Goal: Transaction & Acquisition: Subscribe to service/newsletter

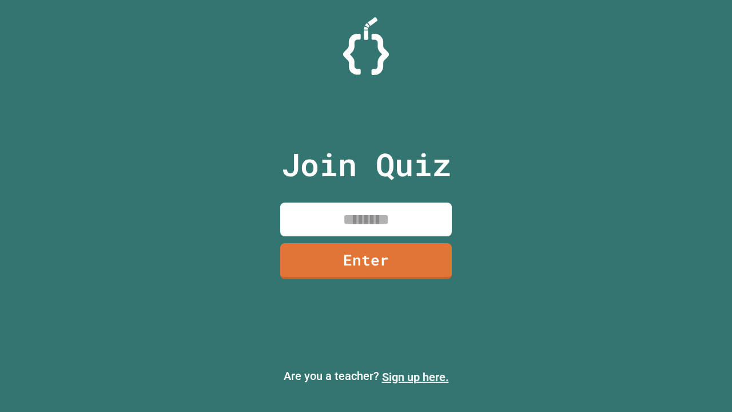
click at [415, 377] on link "Sign up here." at bounding box center [415, 377] width 67 height 14
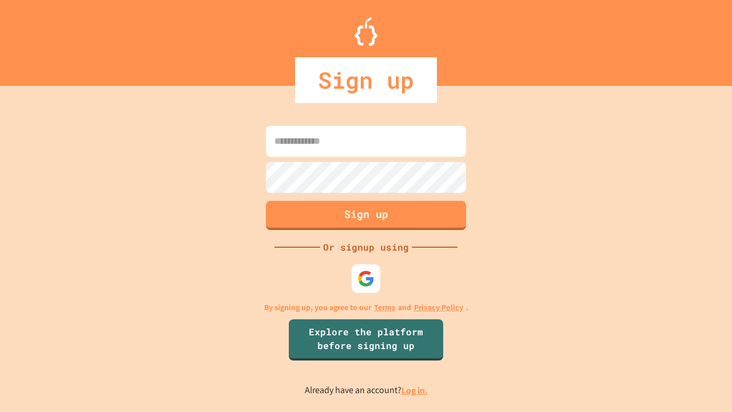
click at [415, 390] on link "Log in." at bounding box center [414, 390] width 26 height 12
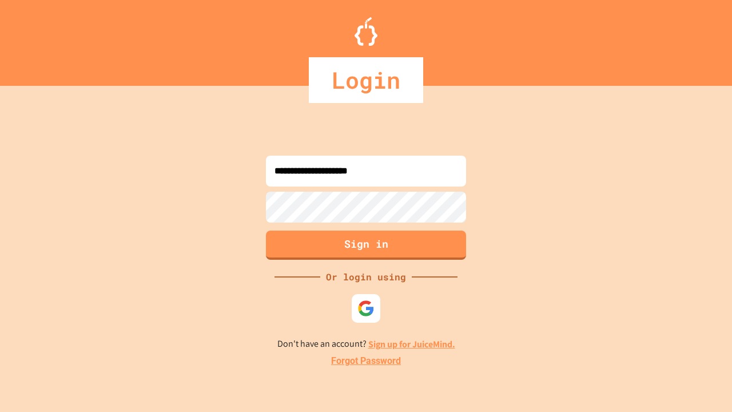
type input "**********"
